Goal: Find specific page/section: Find specific page/section

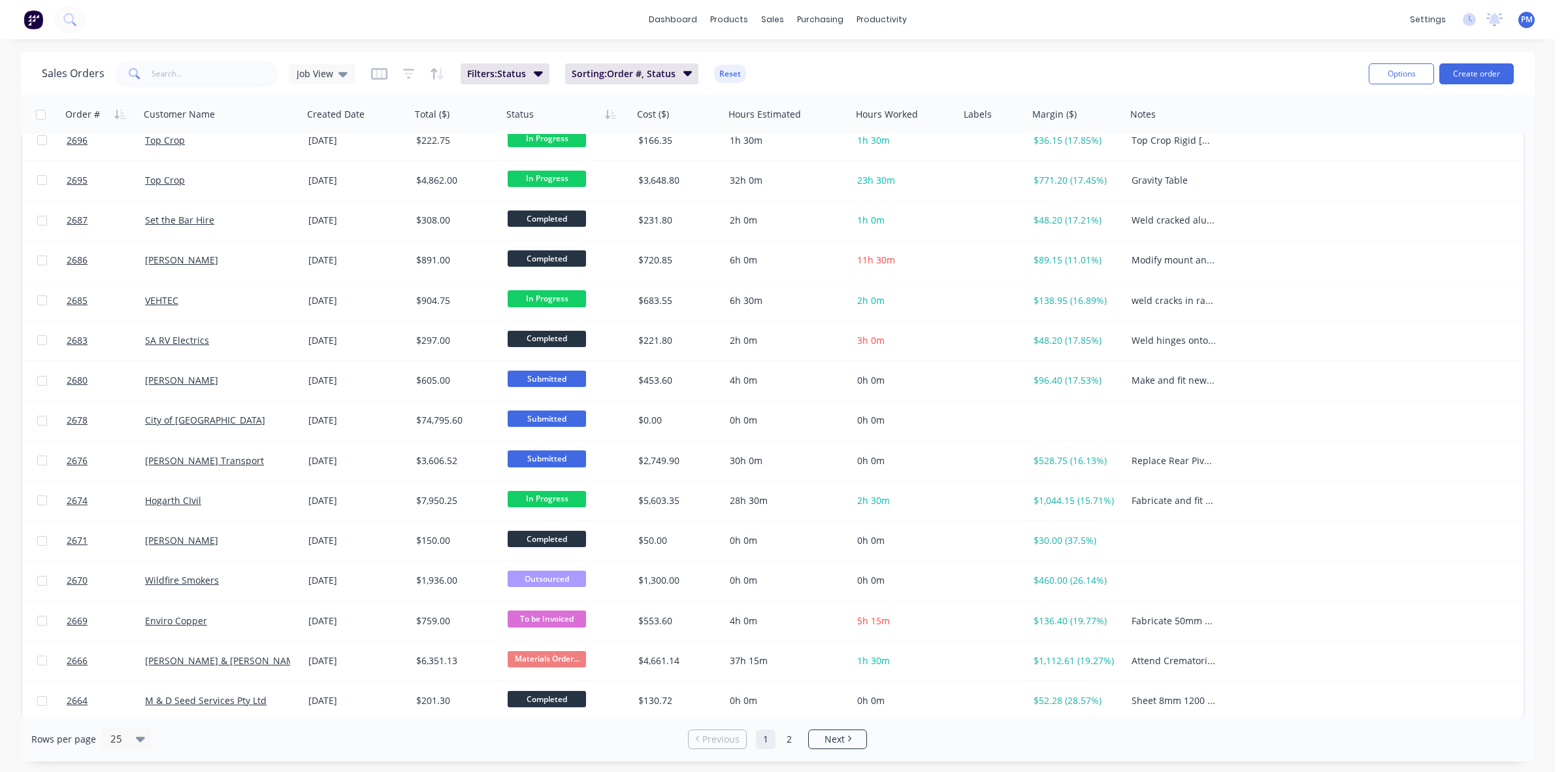
scroll to position [418, 0]
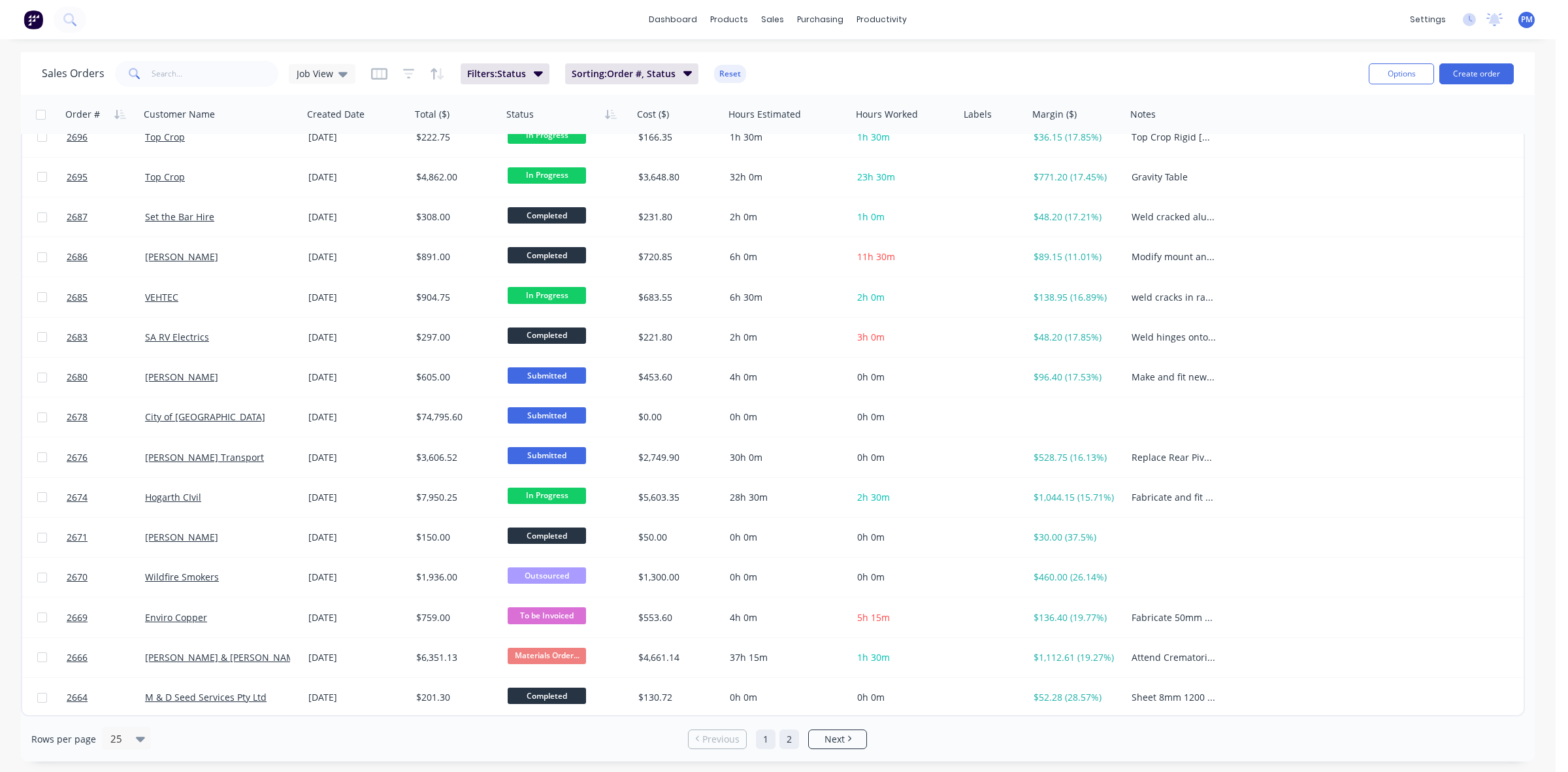
click at [794, 742] on link "2" at bounding box center [789, 739] width 19 height 19
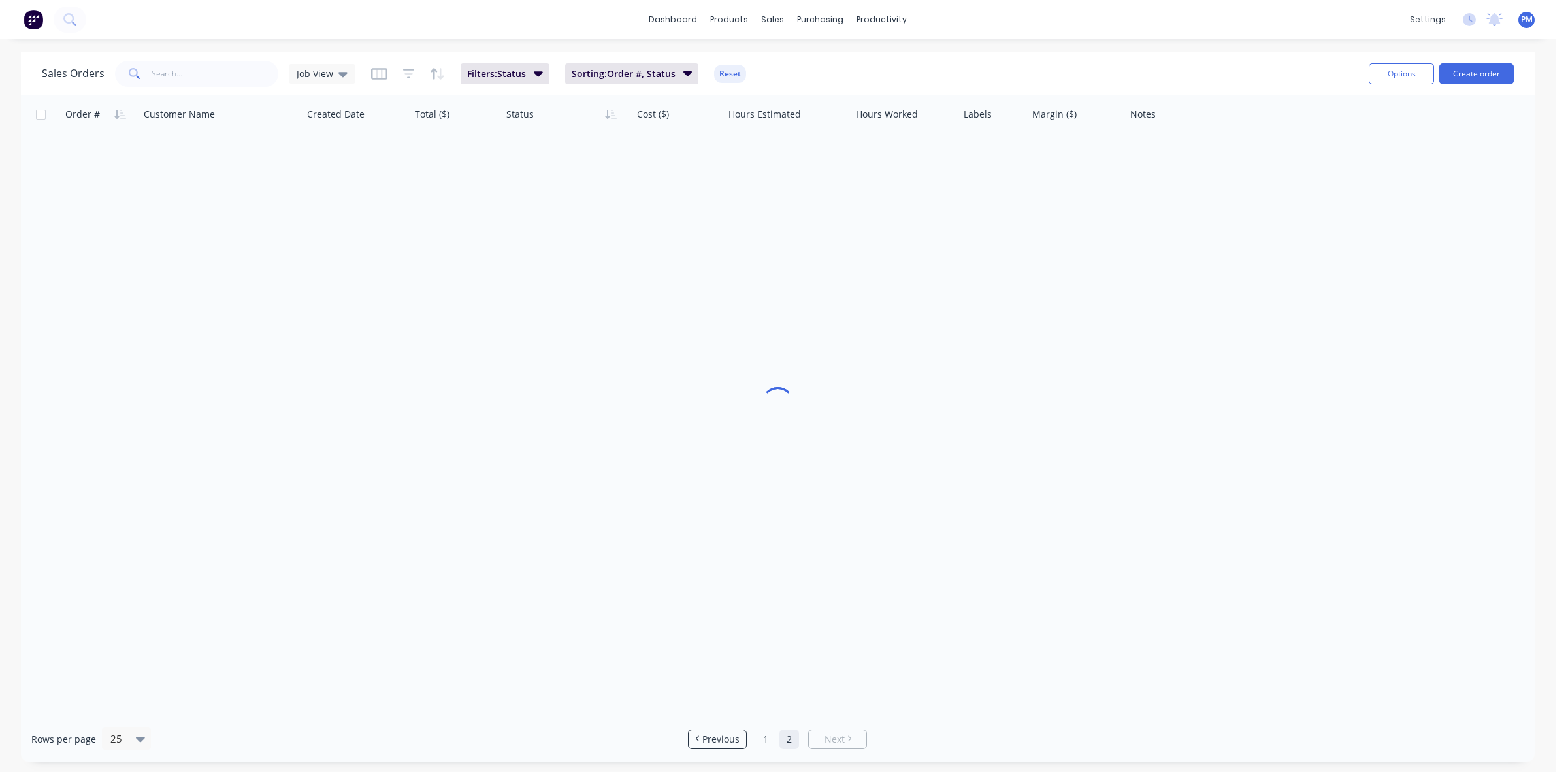
scroll to position [0, 0]
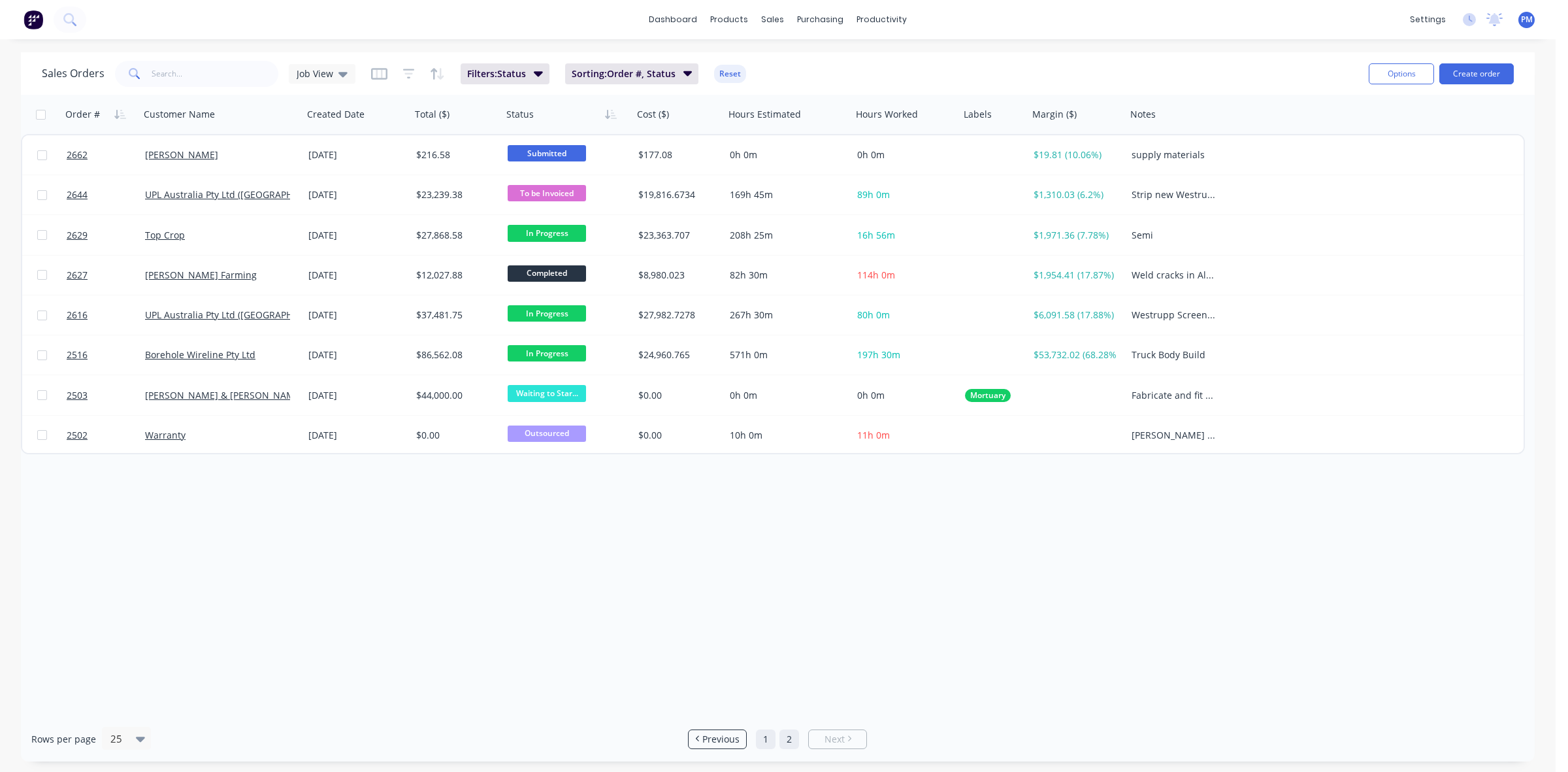
click at [761, 742] on link "1" at bounding box center [766, 739] width 19 height 19
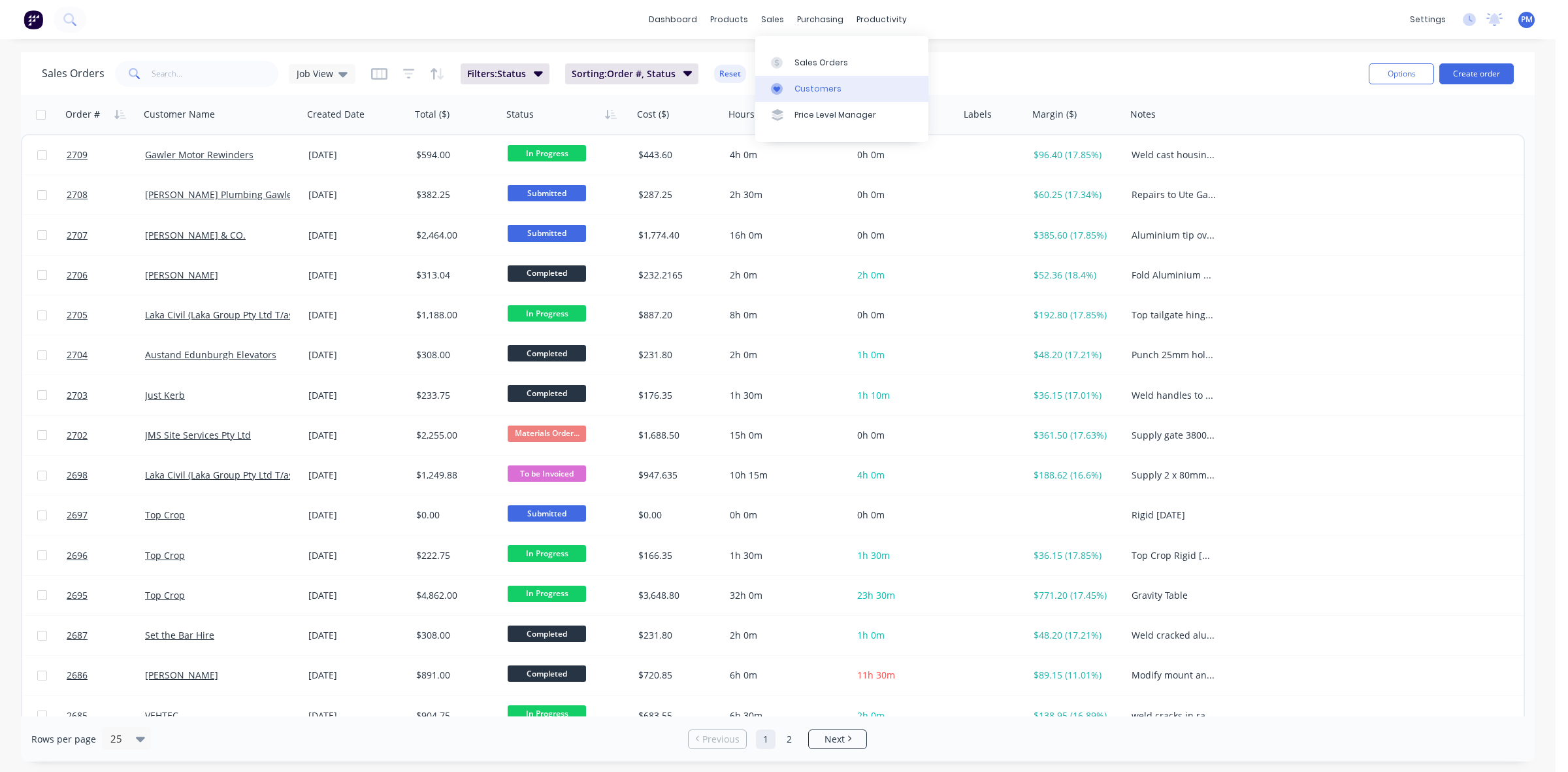
click at [806, 83] on div "Customers" at bounding box center [817, 89] width 47 height 12
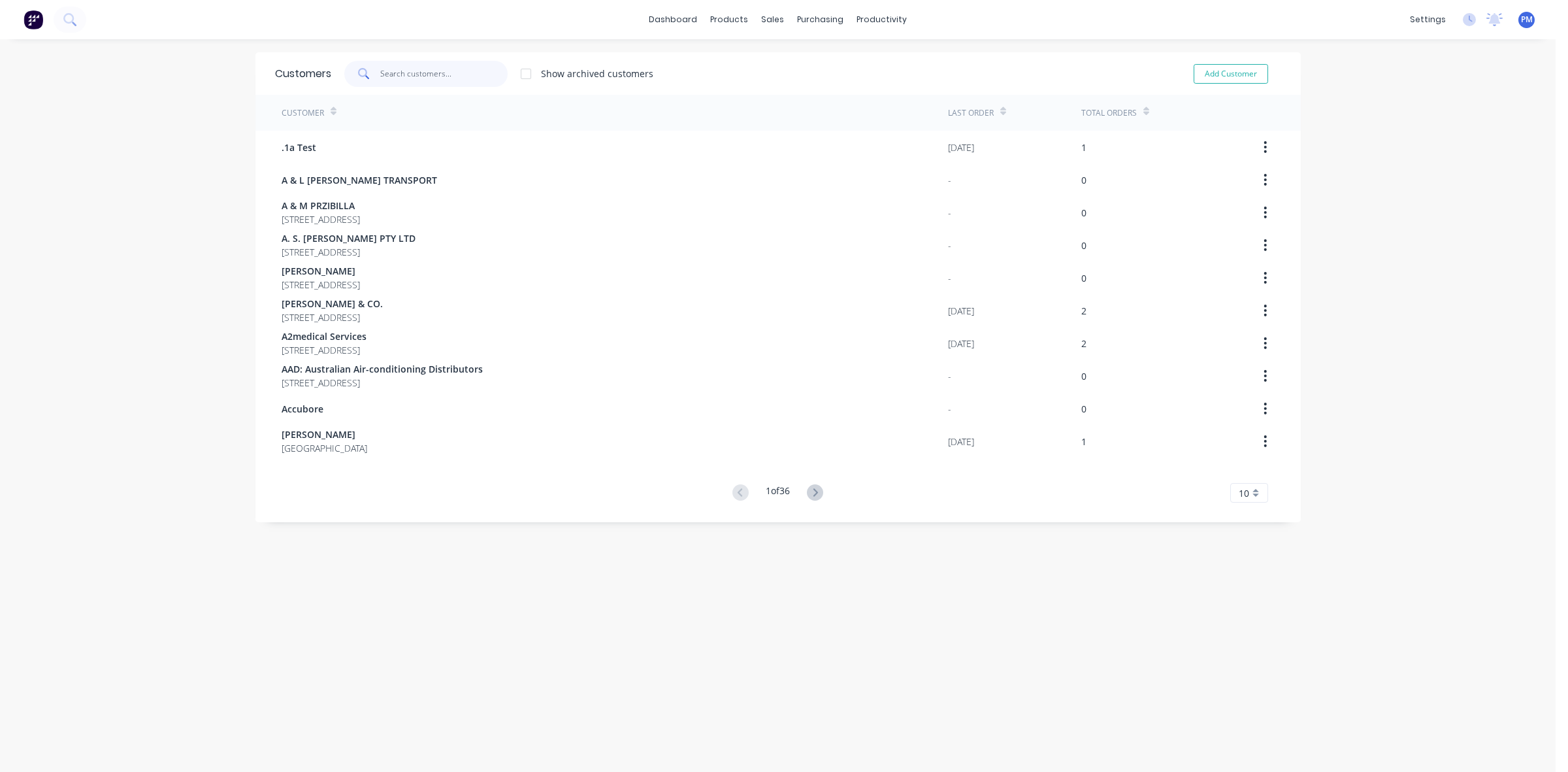
click at [394, 73] on input "text" at bounding box center [444, 74] width 127 height 27
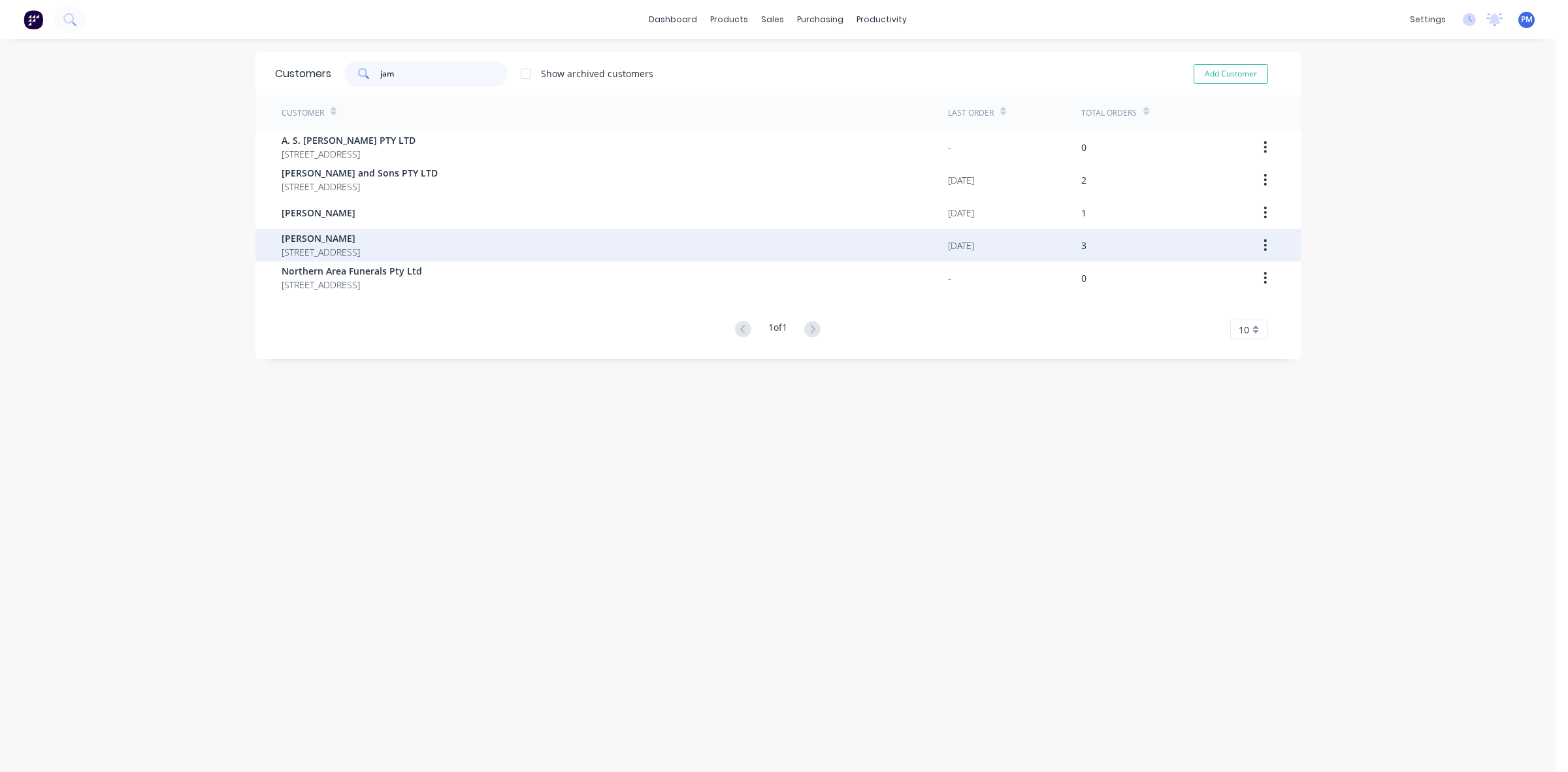
type input "jam"
click at [328, 240] on span "[PERSON_NAME]" at bounding box center [321, 237] width 79 height 13
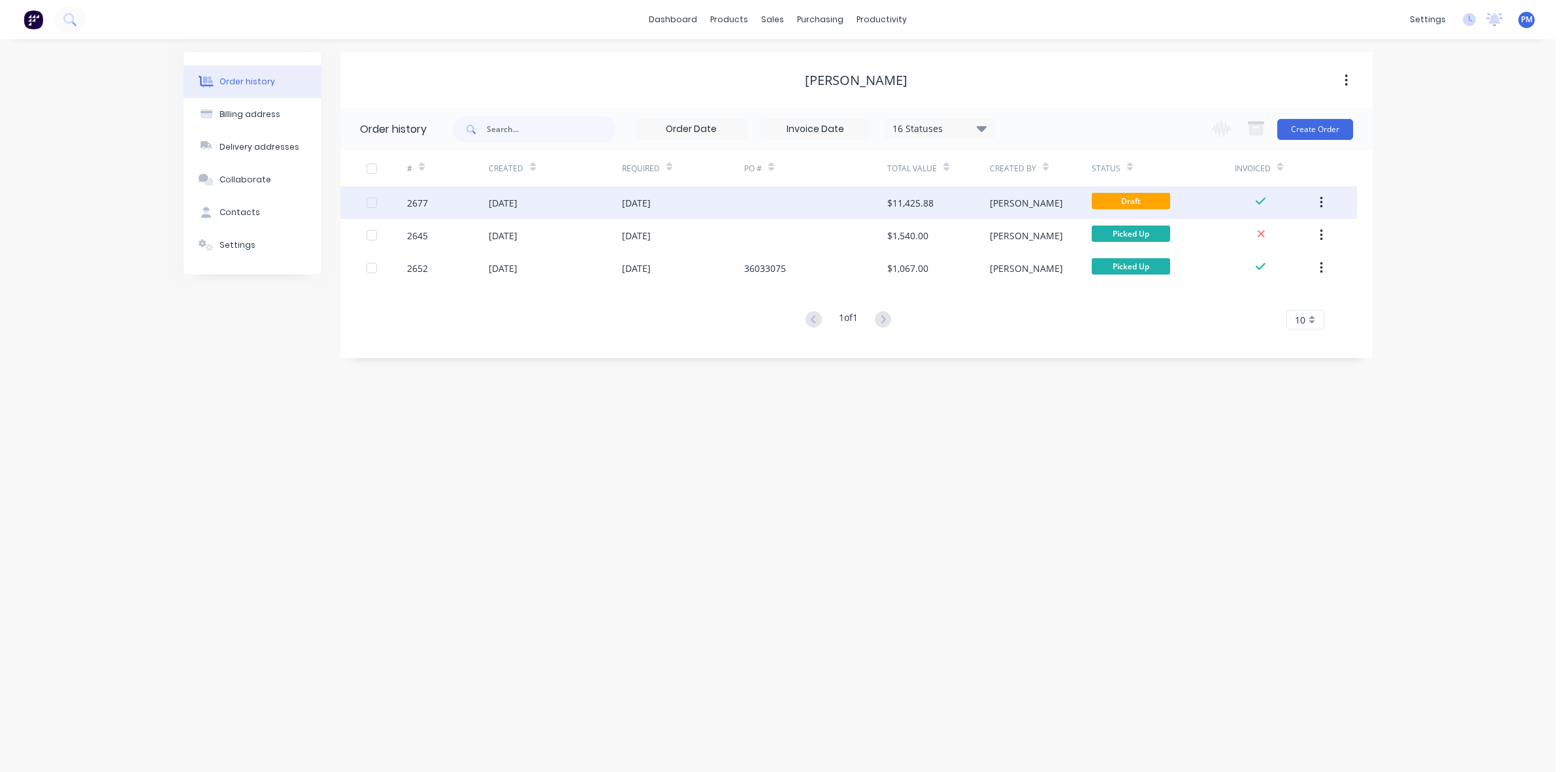
click at [592, 201] on div "[DATE]" at bounding box center [555, 202] width 133 height 33
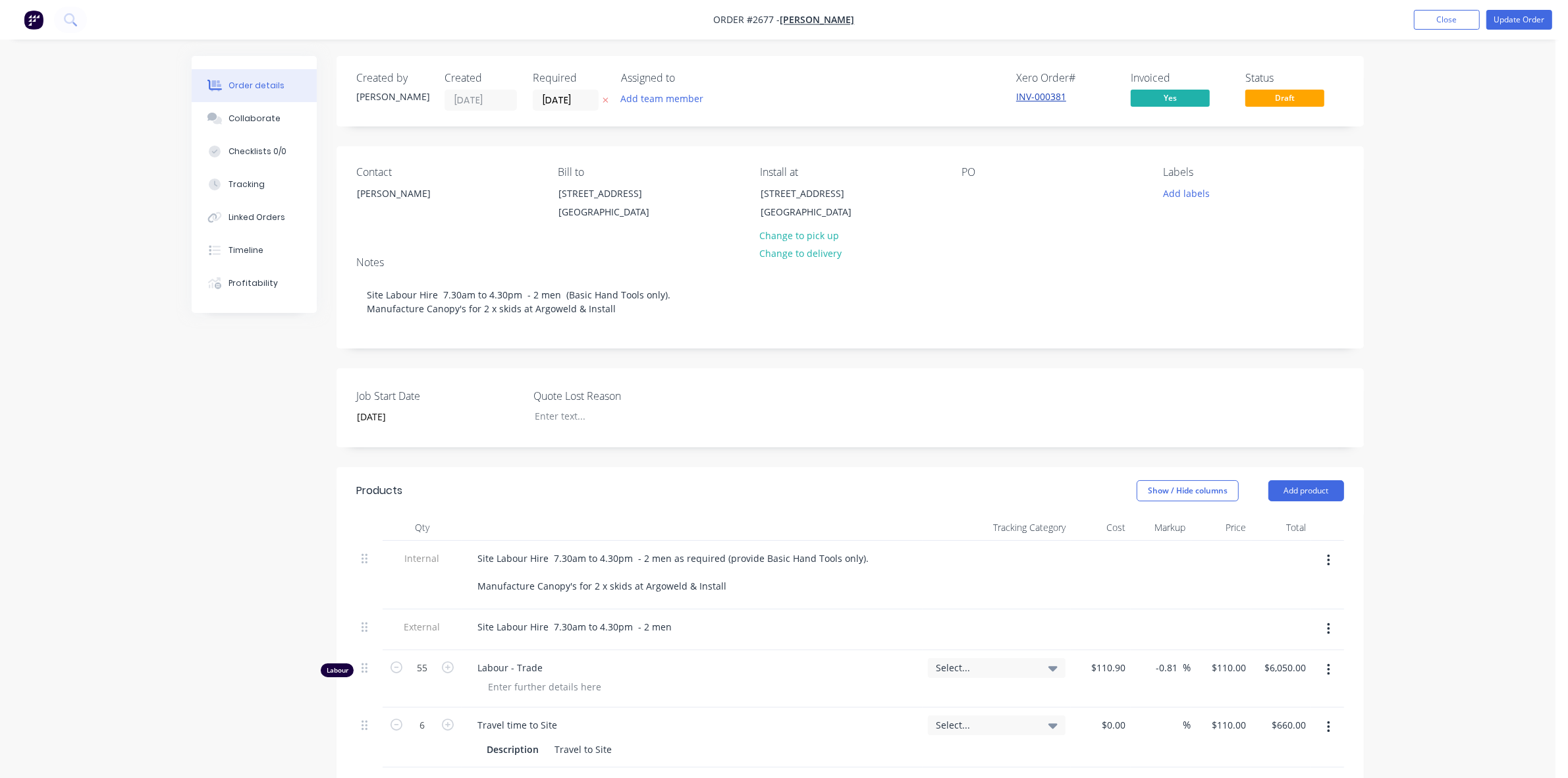
click at [1030, 96] on link "INV-000381" at bounding box center [1041, 96] width 50 height 12
click at [1437, 23] on button "Close" at bounding box center [1448, 20] width 66 height 20
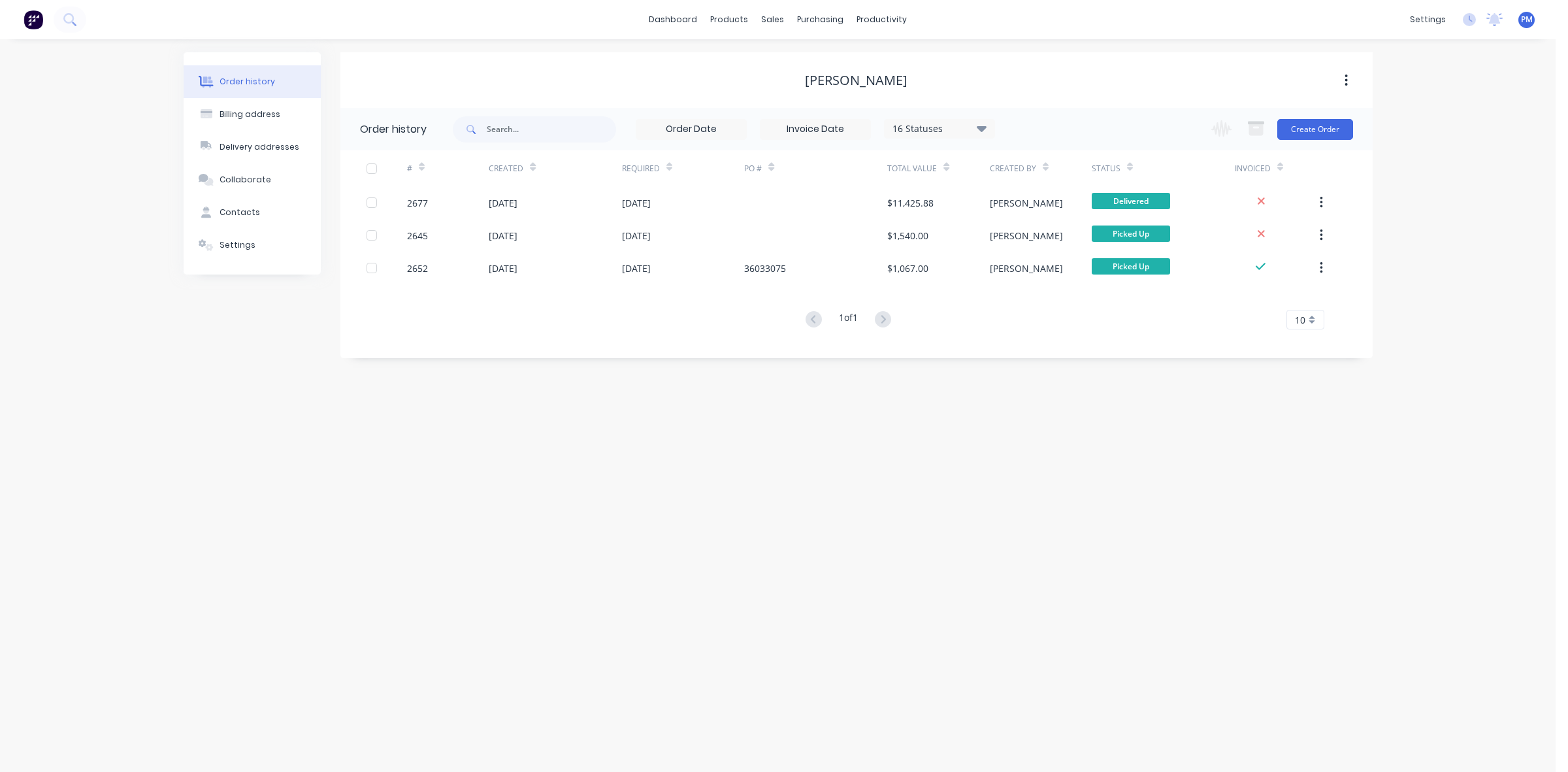
click at [1108, 482] on div "Order history Billing address Delivery addresses Collaborate Contacts Settings …" at bounding box center [777, 405] width 1556 height 732
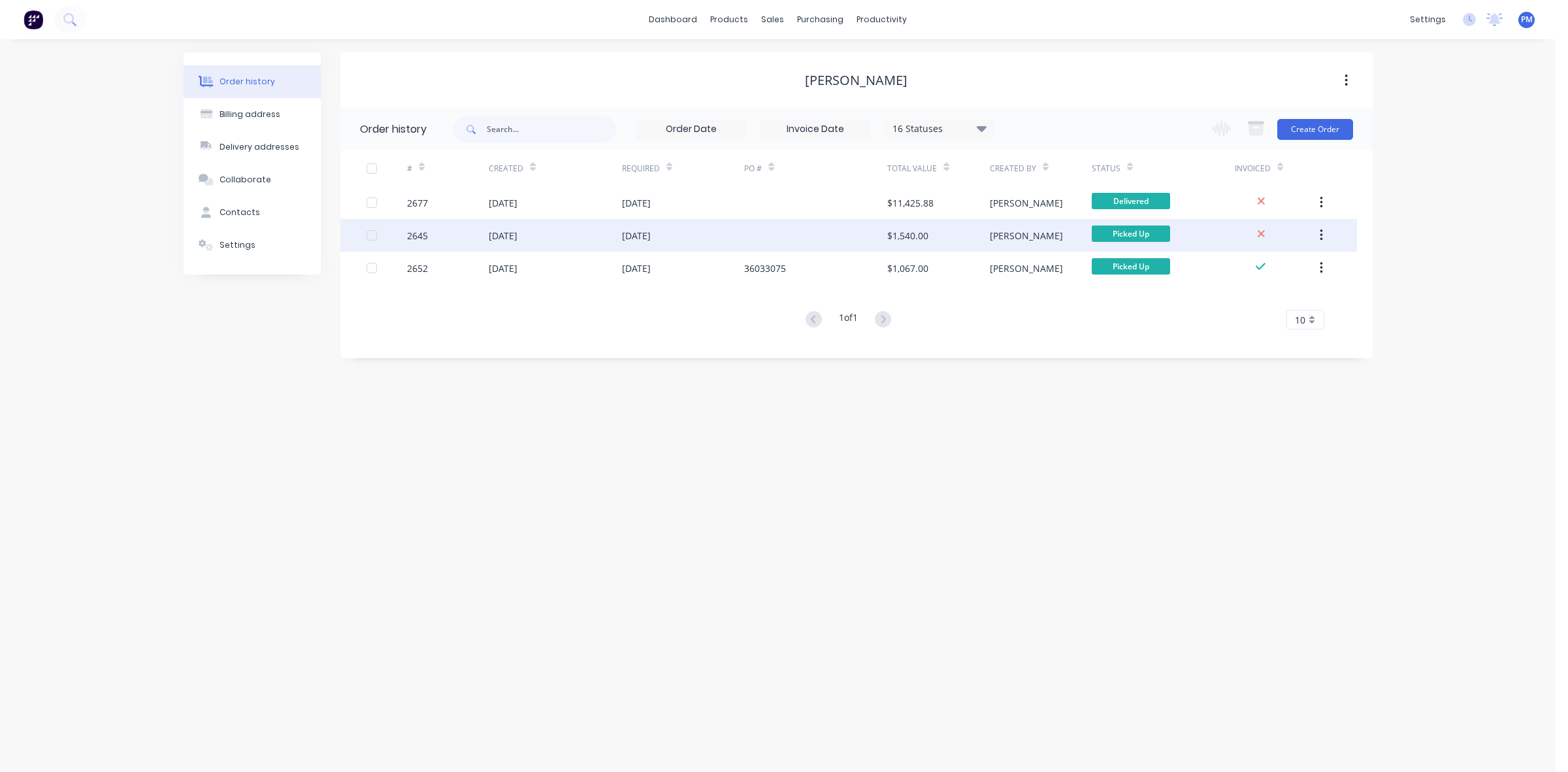
click at [592, 235] on div "[DATE]" at bounding box center [555, 235] width 133 height 33
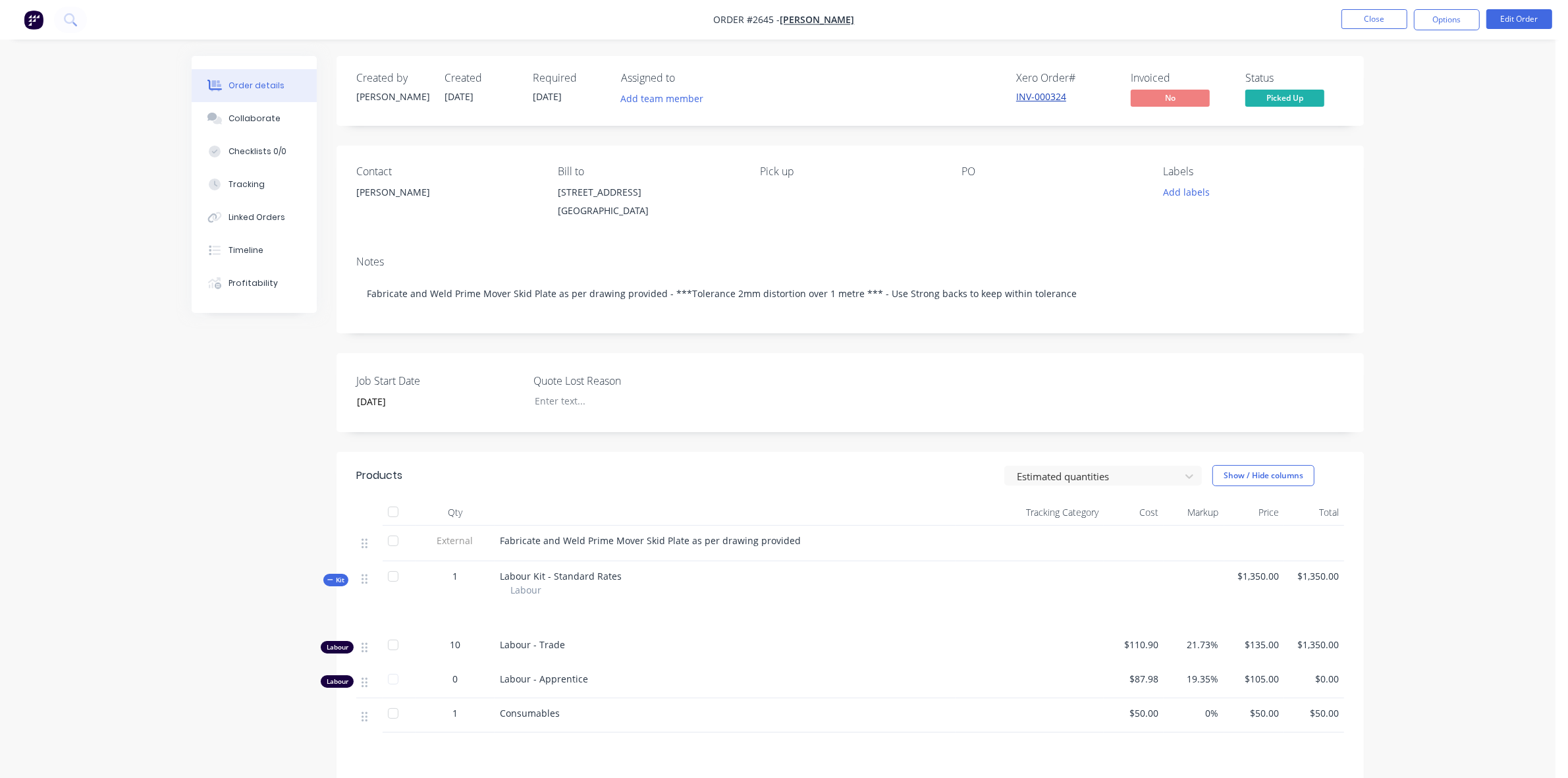
click at [1031, 94] on link "INV-000324" at bounding box center [1041, 96] width 50 height 12
click at [1364, 19] on button "Close" at bounding box center [1374, 19] width 66 height 20
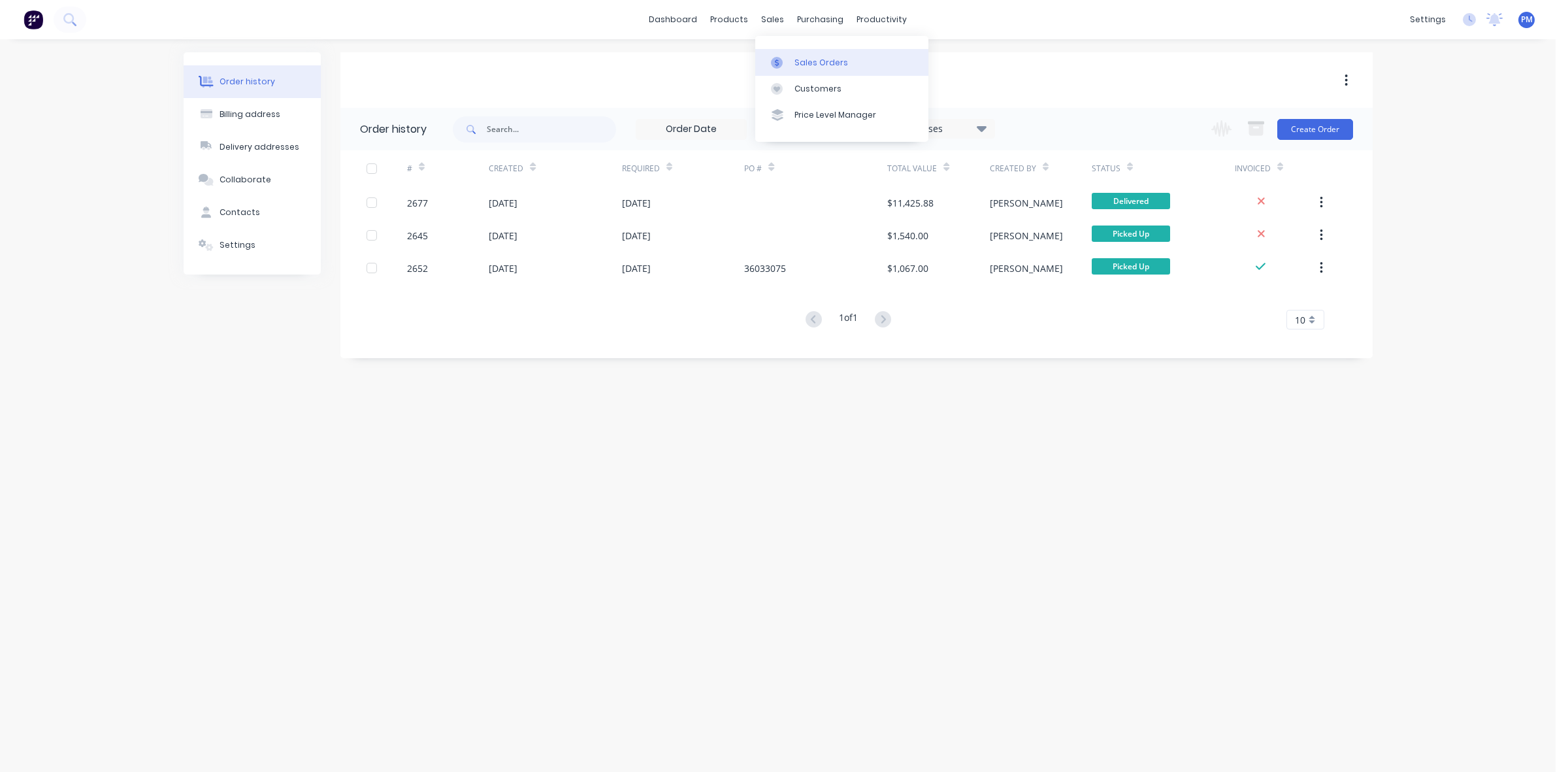
click at [809, 56] on link "Sales Orders" at bounding box center [842, 62] width 174 height 27
